Goal: Task Accomplishment & Management: Manage account settings

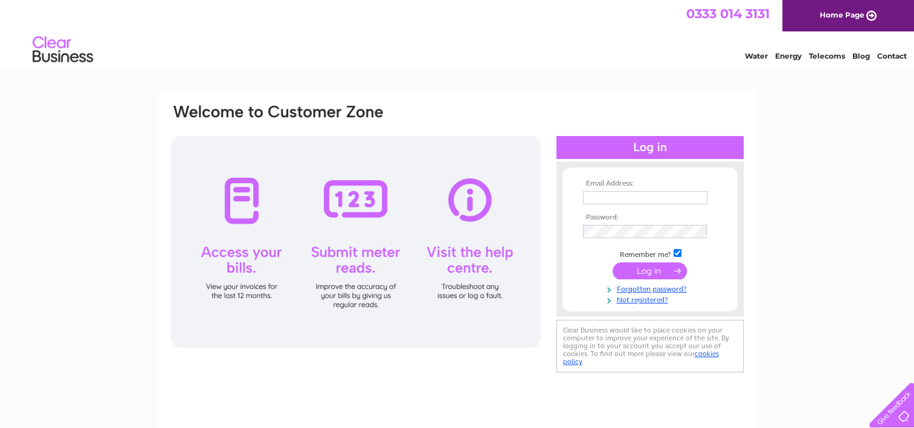
type input "George.Miller@mploysolutions.co.uk"
click at [662, 268] on input "submit" at bounding box center [650, 270] width 74 height 17
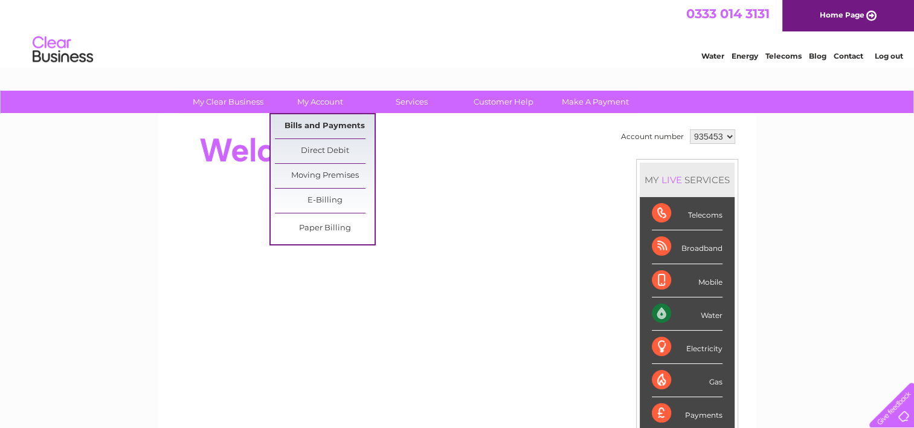
click at [315, 120] on link "Bills and Payments" at bounding box center [325, 126] width 100 height 24
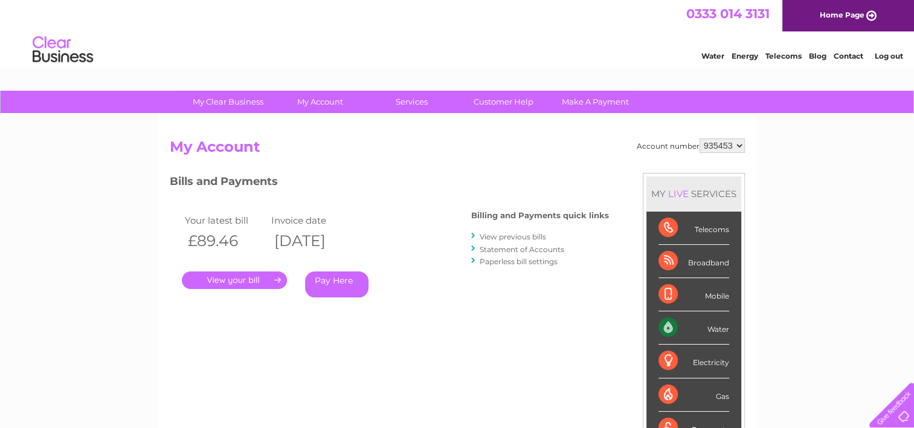
click at [232, 277] on link "." at bounding box center [234, 280] width 105 height 18
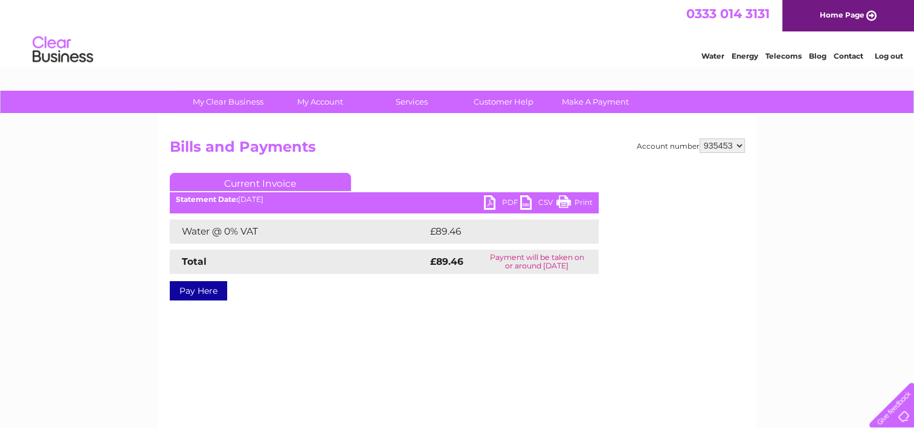
click at [503, 195] on ul "Current Invoice" at bounding box center [384, 184] width 429 height 22
click at [504, 201] on link "PDF" at bounding box center [502, 204] width 36 height 18
